Goal: Task Accomplishment & Management: Manage account settings

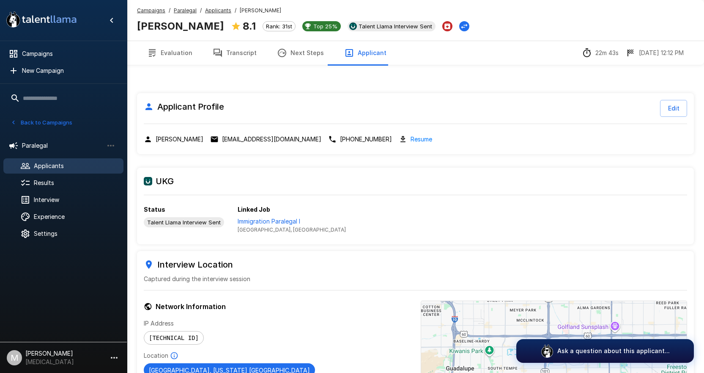
scroll to position [76, 0]
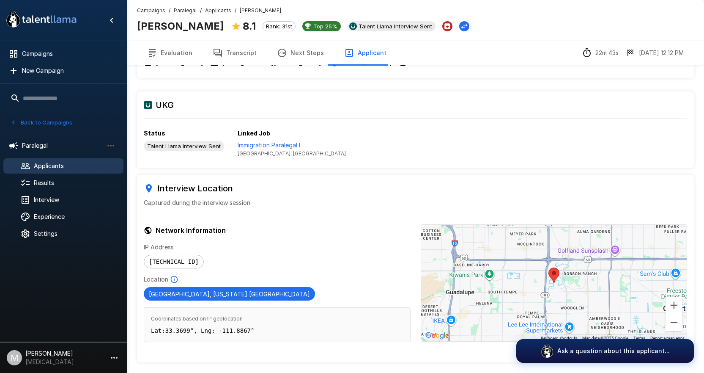
click at [217, 50] on icon "button" at bounding box center [218, 53] width 8 height 8
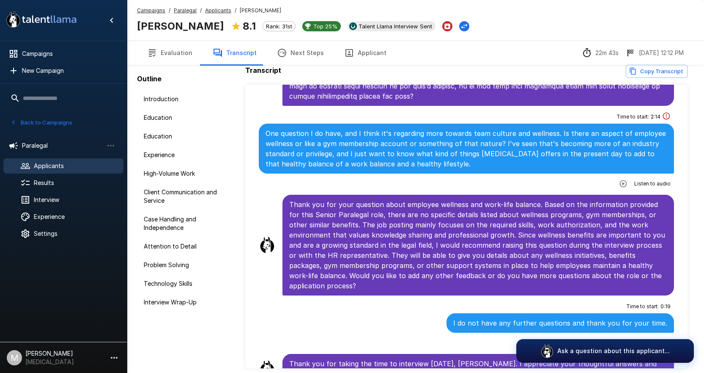
scroll to position [42, 0]
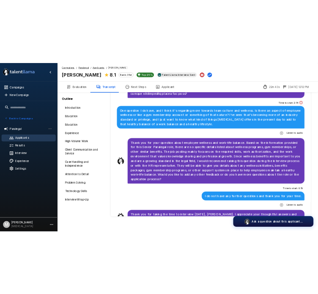
scroll to position [64, 0]
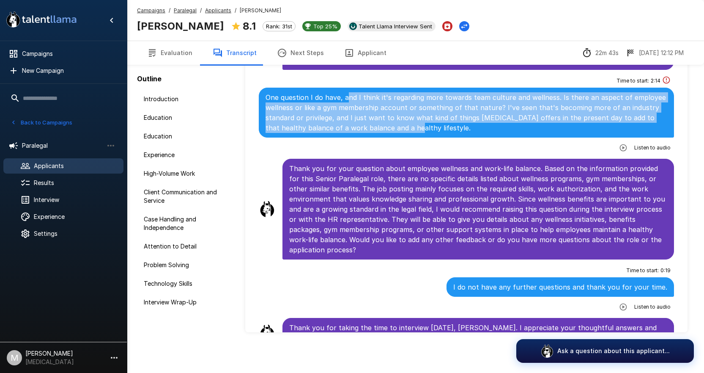
drag, startPoint x: 347, startPoint y: 88, endPoint x: 410, endPoint y: 126, distance: 72.9
click at [410, 126] on div "One question I do have, and I think it's regarding more towards team culture an…" at bounding box center [467, 113] width 416 height 50
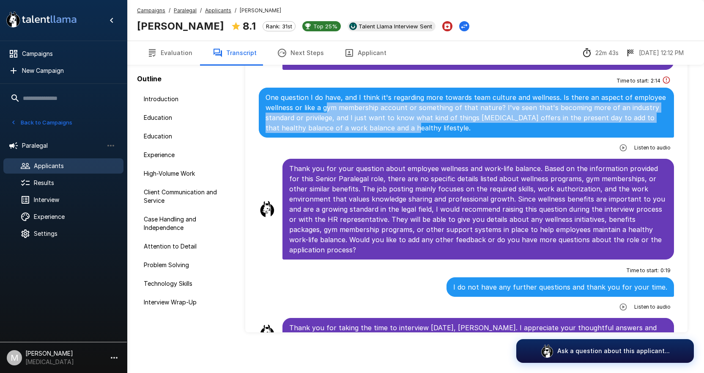
drag, startPoint x: 326, startPoint y: 95, endPoint x: 407, endPoint y: 117, distance: 83.2
click at [407, 117] on p "One question I do have, and I think it's regarding more towards team culture an…" at bounding box center [467, 112] width 402 height 41
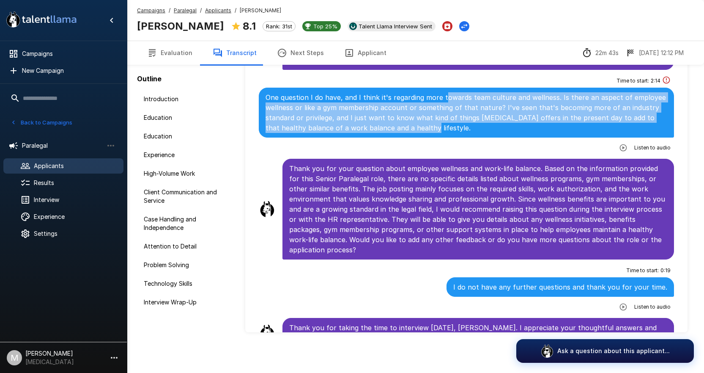
drag, startPoint x: 443, startPoint y: 68, endPoint x: 479, endPoint y: 117, distance: 61.4
click at [479, 117] on div "Time to start : 2 : 14 One question I do have, and I think it's regarding more …" at bounding box center [467, 114] width 416 height 80
click at [479, 117] on p "One question I do have, and I think it's regarding more towards team culture an…" at bounding box center [467, 112] width 402 height 41
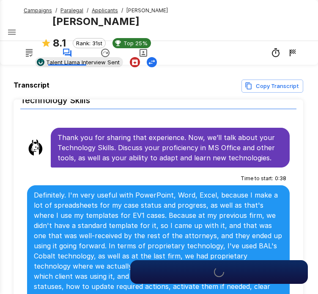
scroll to position [3210, 0]
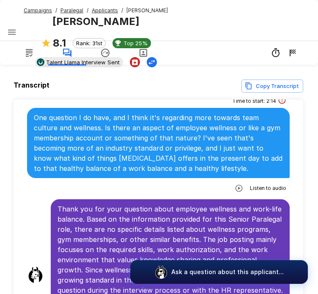
click at [96, 8] on u "Applicants" at bounding box center [105, 10] width 26 height 6
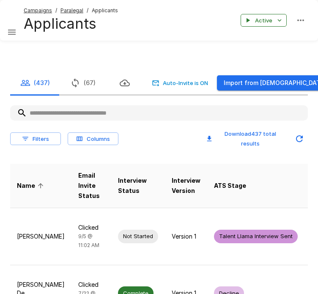
click at [56, 111] on input "text" at bounding box center [159, 112] width 298 height 15
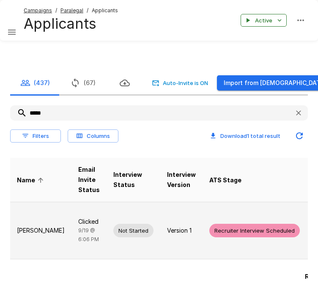
type input "*****"
click at [33, 242] on td "[PERSON_NAME]" at bounding box center [40, 230] width 61 height 57
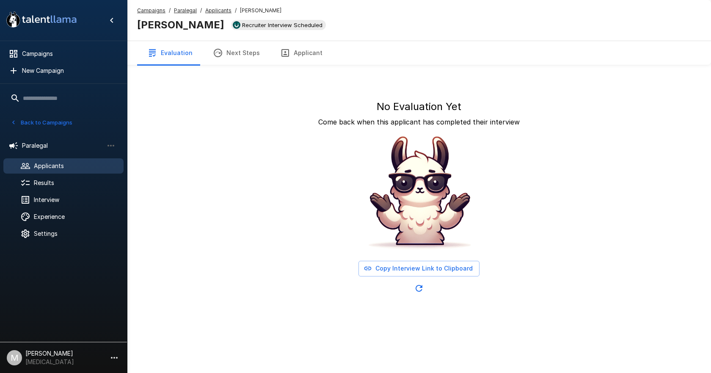
drag, startPoint x: 27, startPoint y: 164, endPoint x: 52, endPoint y: 161, distance: 25.1
click at [27, 164] on icon at bounding box center [25, 166] width 10 height 10
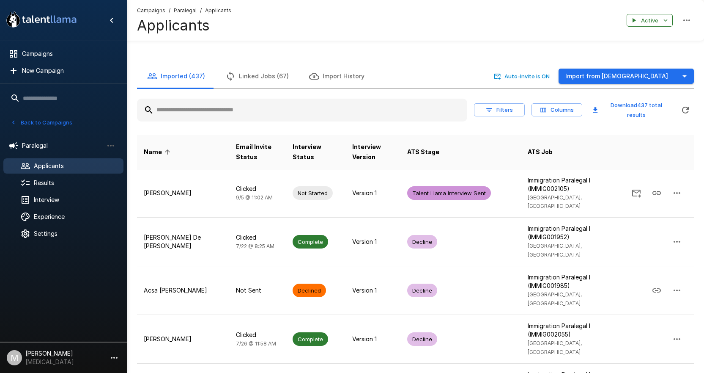
click at [194, 114] on input "text" at bounding box center [302, 109] width 330 height 15
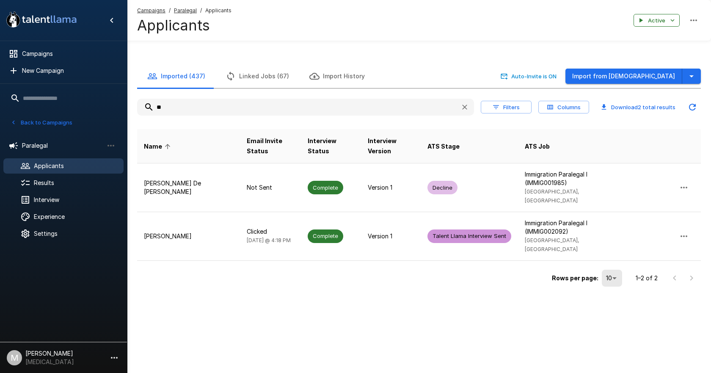
type input "*"
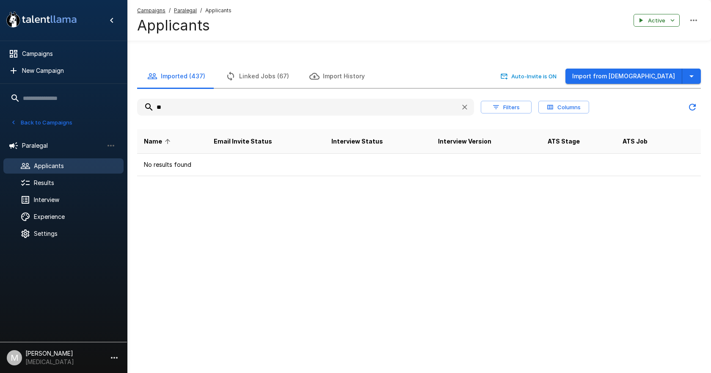
type input "*"
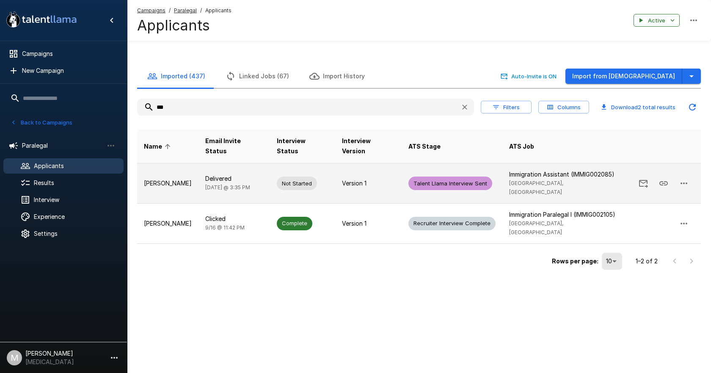
type input "***"
click at [320, 167] on td "Not Started" at bounding box center [302, 183] width 65 height 40
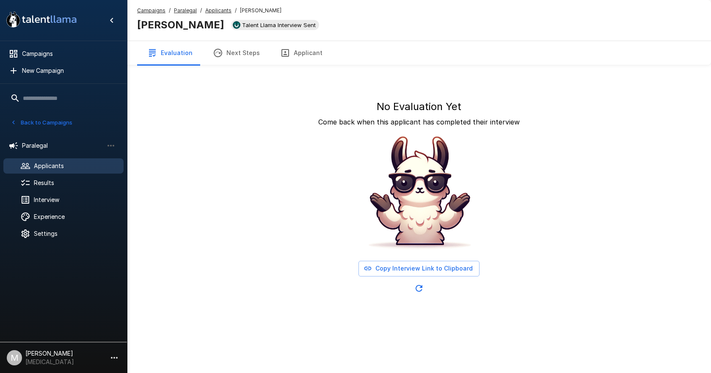
click at [77, 171] on div "Applicants" at bounding box center [63, 165] width 120 height 15
